Goal: Information Seeking & Learning: Learn about a topic

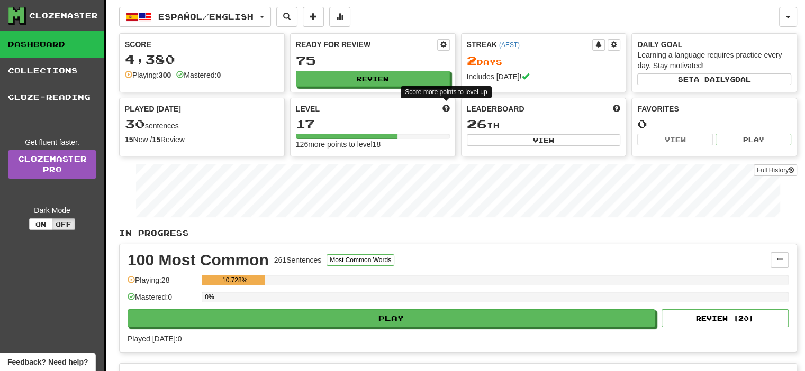
click at [445, 105] on span at bounding box center [445, 108] width 7 height 7
click at [446, 108] on span at bounding box center [445, 108] width 7 height 7
click at [356, 140] on div "126 more points to level 18" at bounding box center [373, 144] width 154 height 11
click at [447, 43] on button at bounding box center [443, 45] width 13 height 12
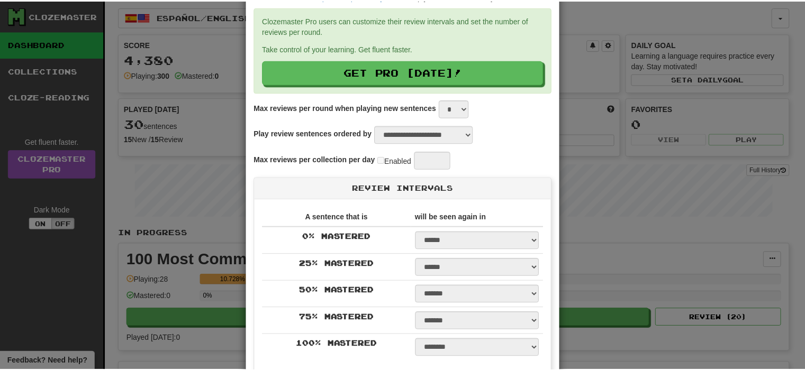
scroll to position [106, 0]
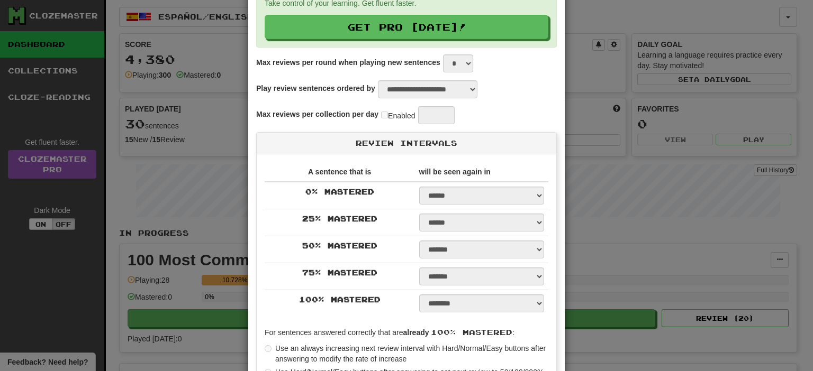
click at [698, 123] on div "**********" at bounding box center [406, 185] width 813 height 371
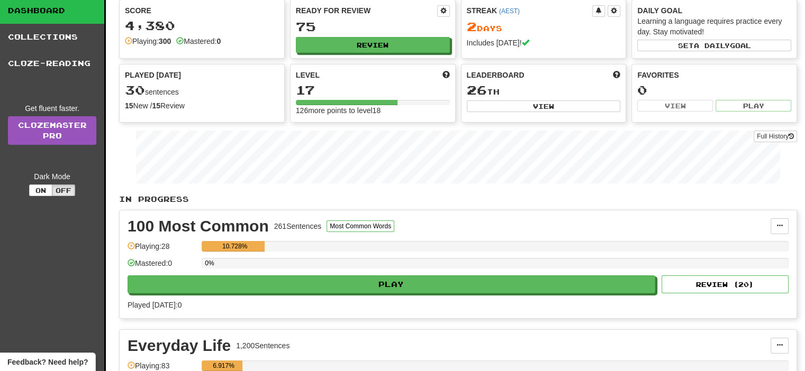
scroll to position [0, 0]
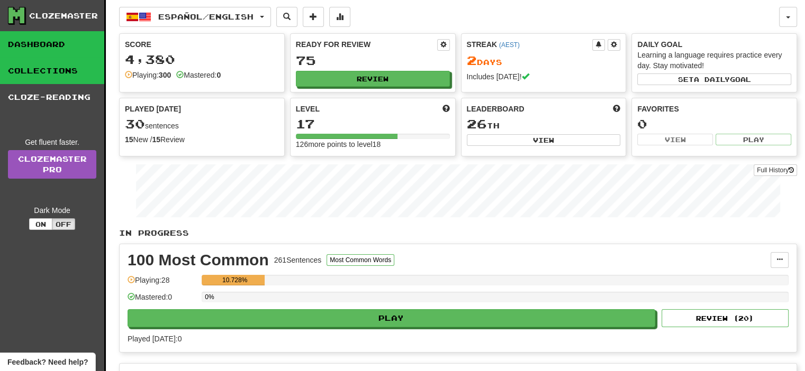
click at [39, 79] on link "Collections" at bounding box center [52, 71] width 104 height 26
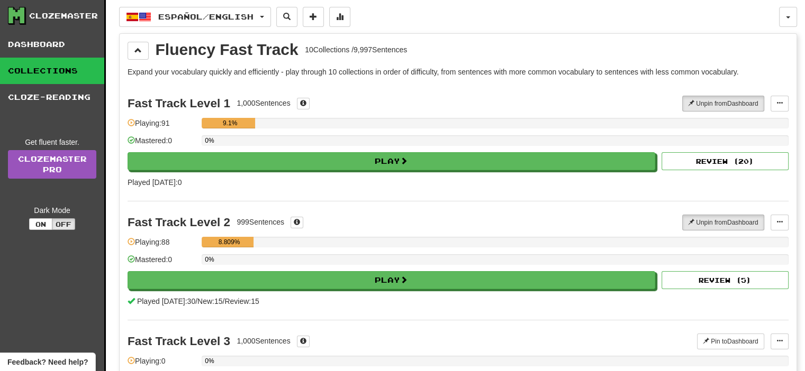
click at [52, 102] on link "Cloze-Reading" at bounding box center [52, 97] width 104 height 26
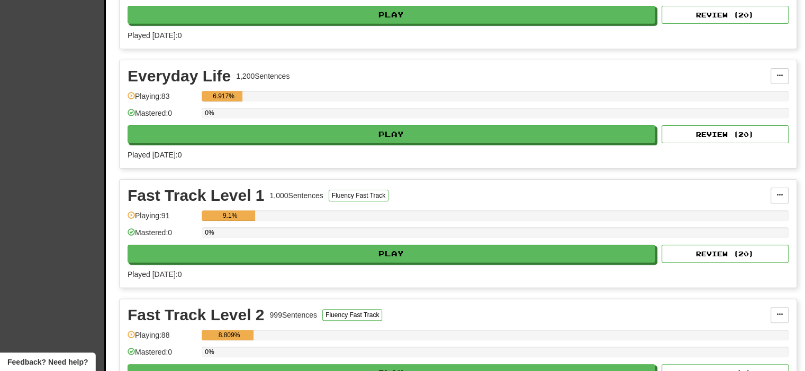
scroll to position [423, 0]
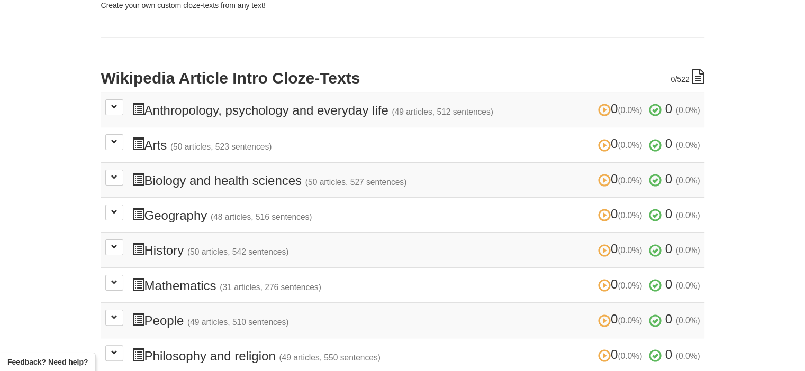
scroll to position [212, 0]
